Goal: Transaction & Acquisition: Purchase product/service

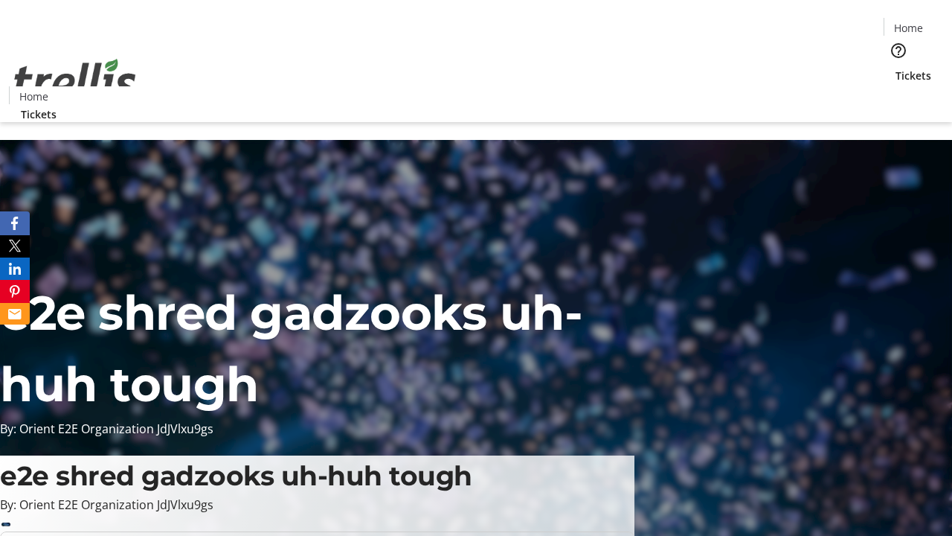
click at [896, 68] on span "Tickets" at bounding box center [914, 76] width 36 height 16
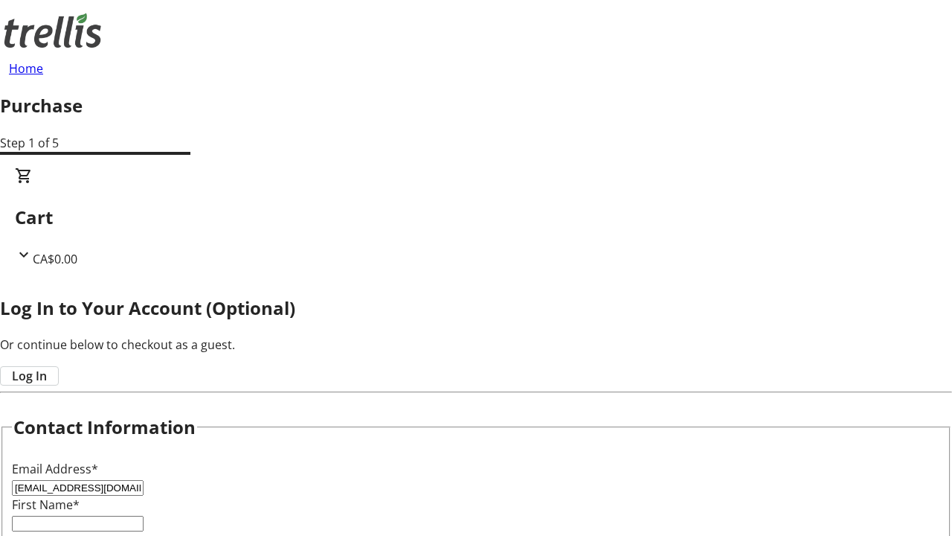
type input "[EMAIL_ADDRESS][DOMAIN_NAME]"
type input "Shyann"
type input "Mante"
